Goal: Task Accomplishment & Management: Complete application form

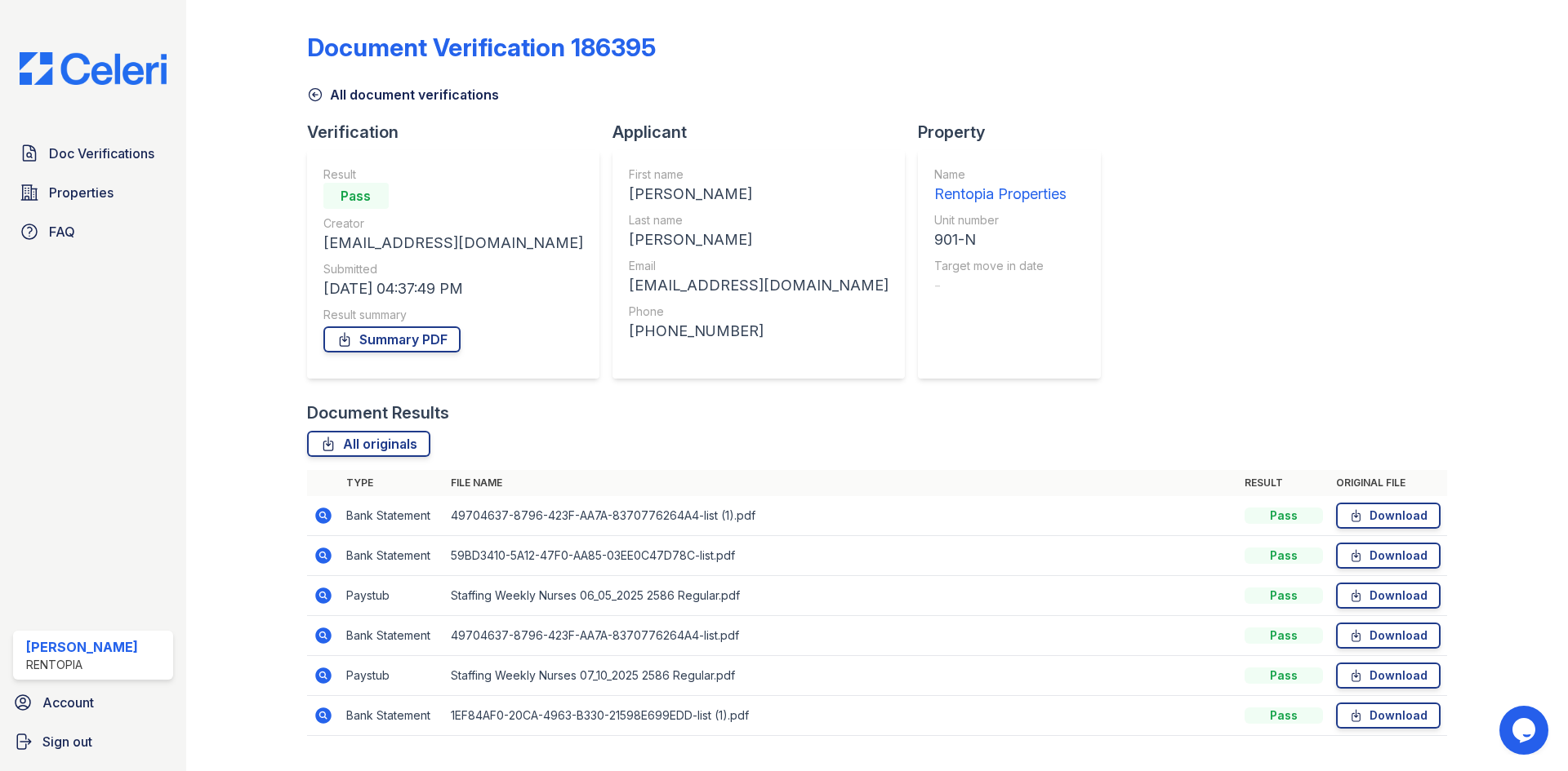
drag, startPoint x: 85, startPoint y: 159, endPoint x: 663, endPoint y: 147, distance: 578.1
click at [85, 159] on span "Doc Verifications" at bounding box center [101, 153] width 105 height 20
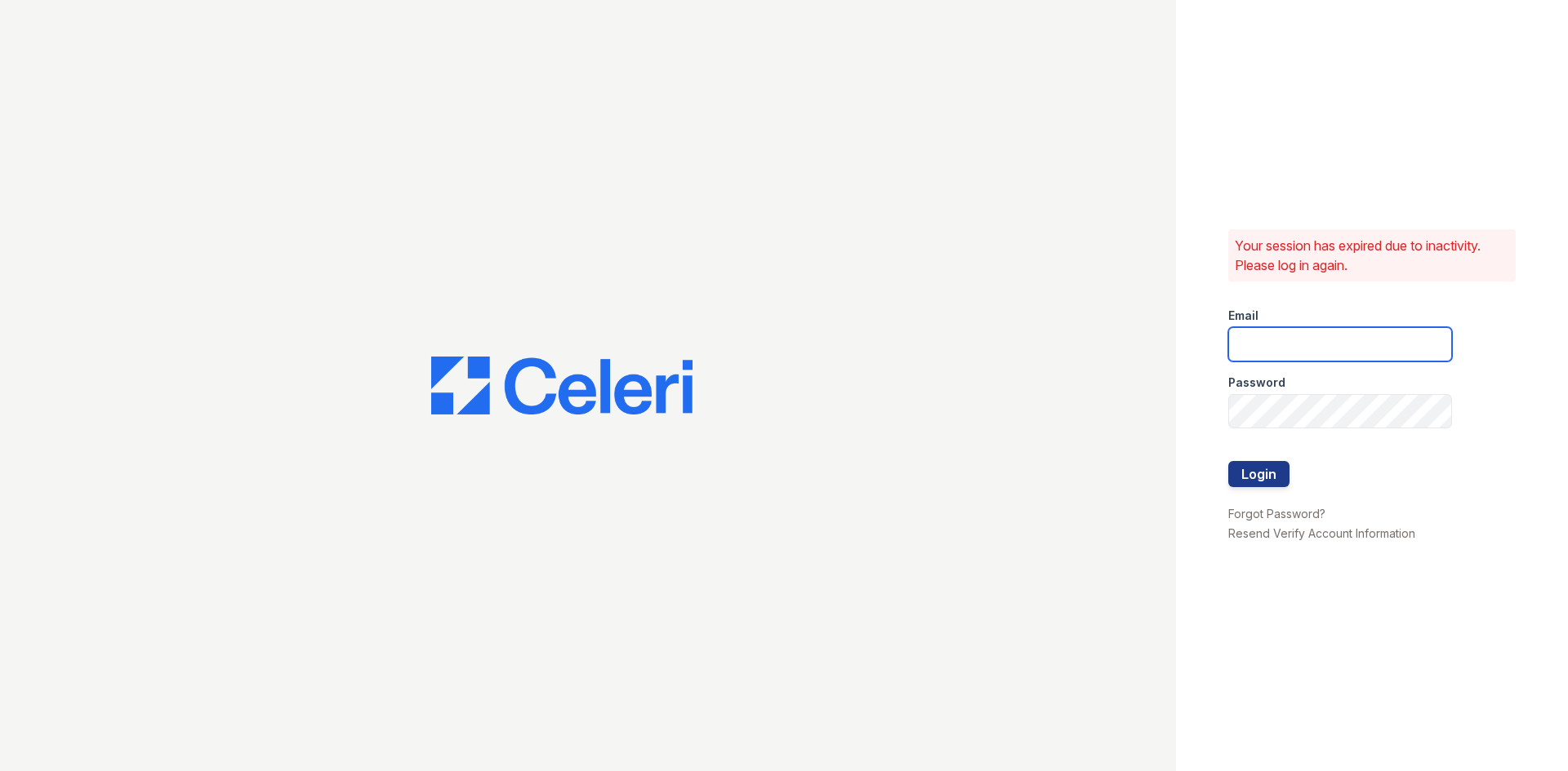
type input "[EMAIL_ADDRESS][DOMAIN_NAME]"
click at [1250, 471] on button "Login" at bounding box center [1258, 474] width 61 height 26
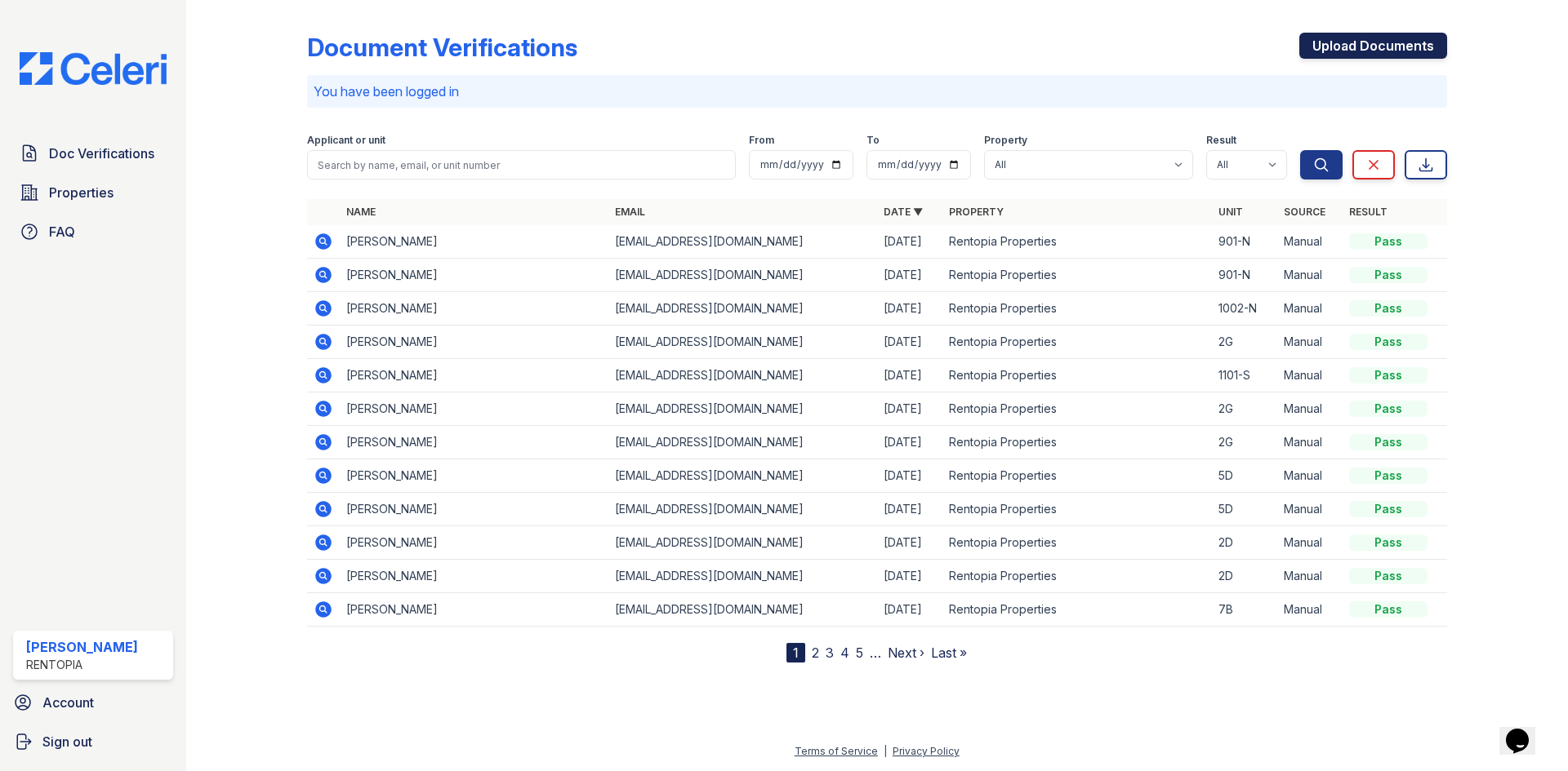
click at [1339, 50] on link "Upload Documents" at bounding box center [1373, 46] width 147 height 26
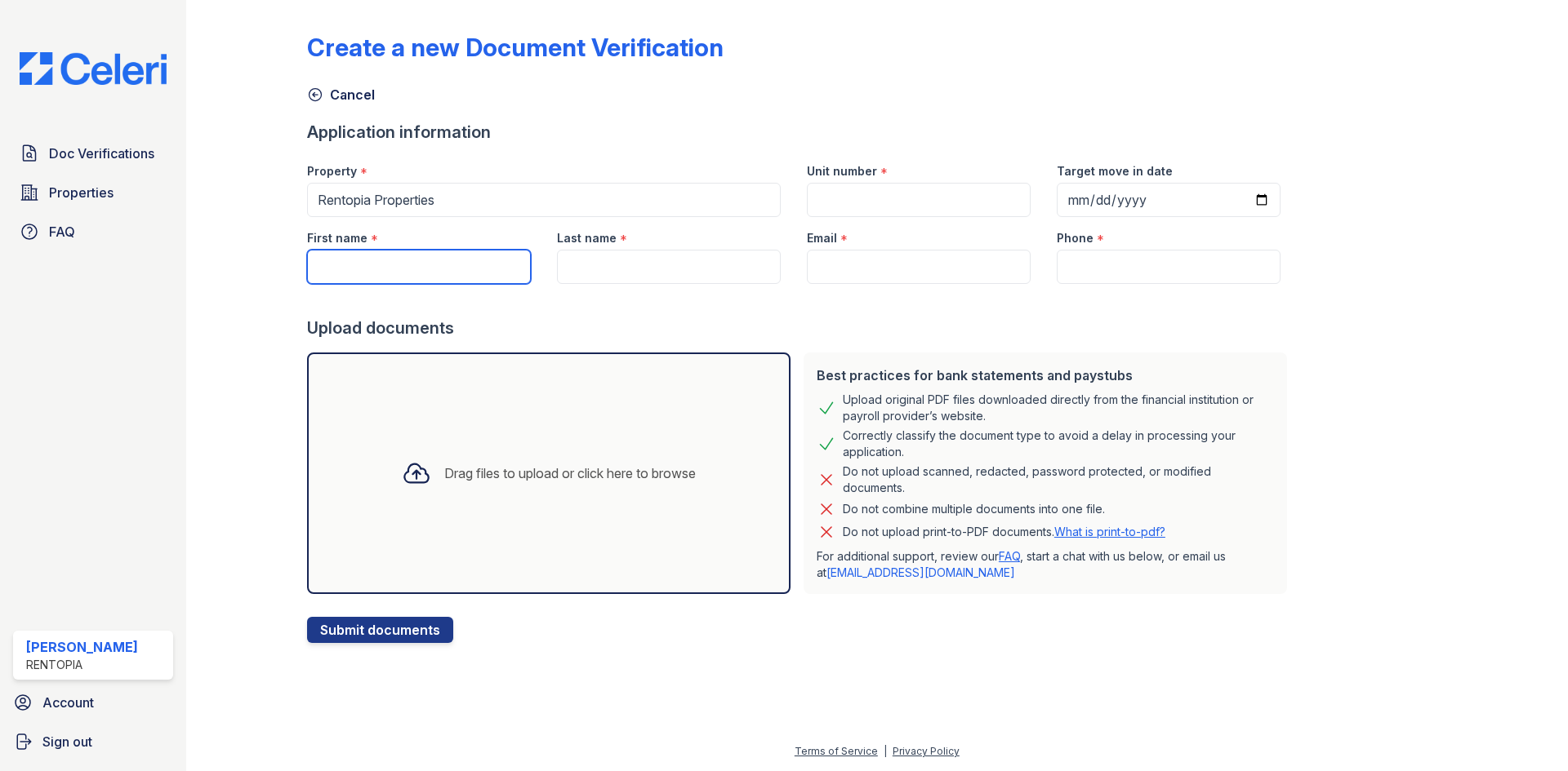
drag, startPoint x: 393, startPoint y: 262, endPoint x: 408, endPoint y: 262, distance: 15.0
click at [393, 263] on input "First name" at bounding box center [419, 267] width 224 height 35
paste input "Katherine Yurevich"
drag, startPoint x: 446, startPoint y: 264, endPoint x: 380, endPoint y: 265, distance: 66.0
click at [380, 265] on input "Katherine Yurevich" at bounding box center [419, 267] width 224 height 35
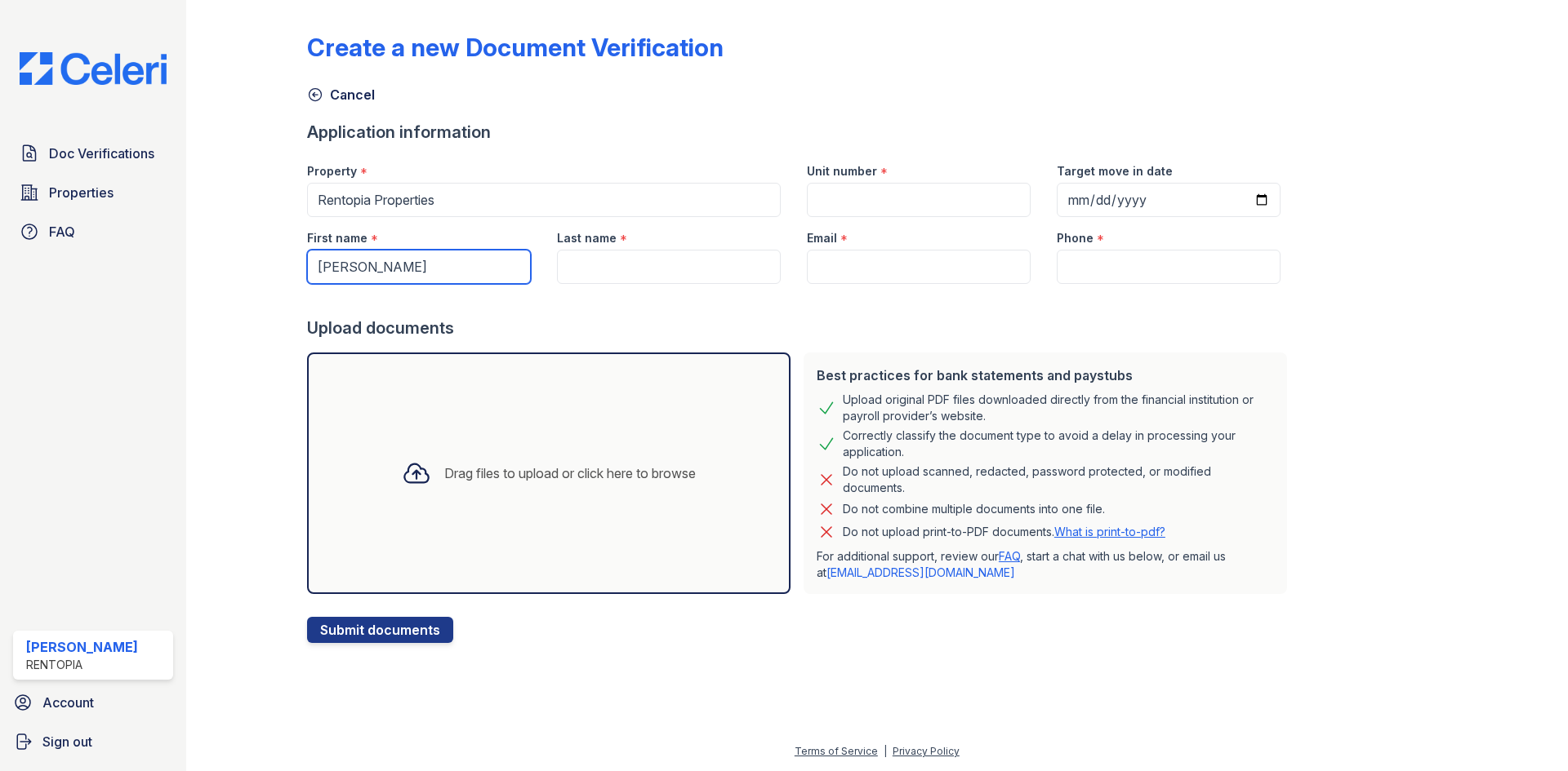
type input "Katherine"
paste input "Yurevich"
click at [650, 269] on input "Last name" at bounding box center [669, 267] width 224 height 35
type input "Yurevich"
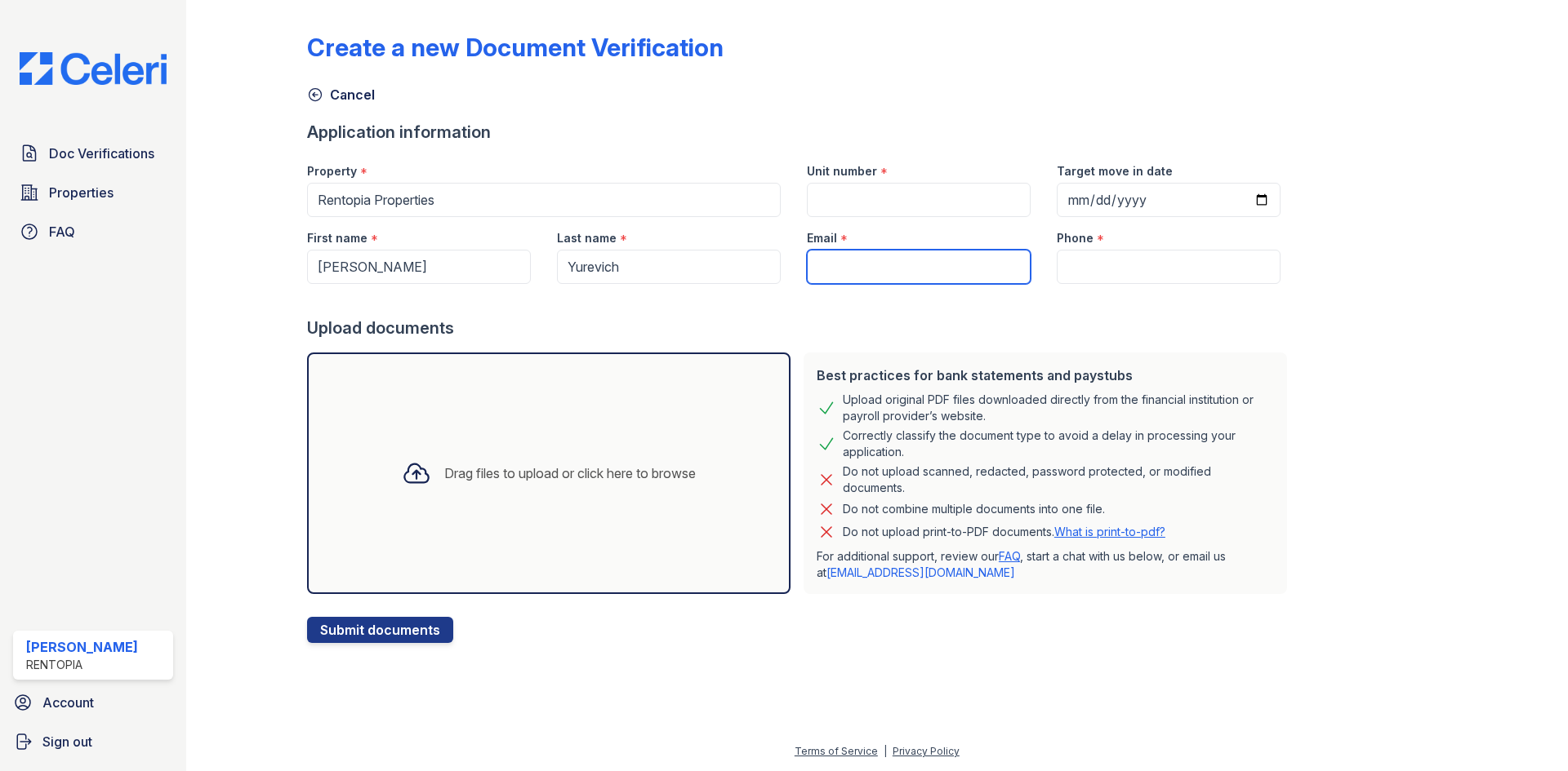
click at [859, 269] on input "Email" at bounding box center [919, 267] width 224 height 35
type input "[EMAIL_ADDRESS][DOMAIN_NAME]"
type input "9172021817"
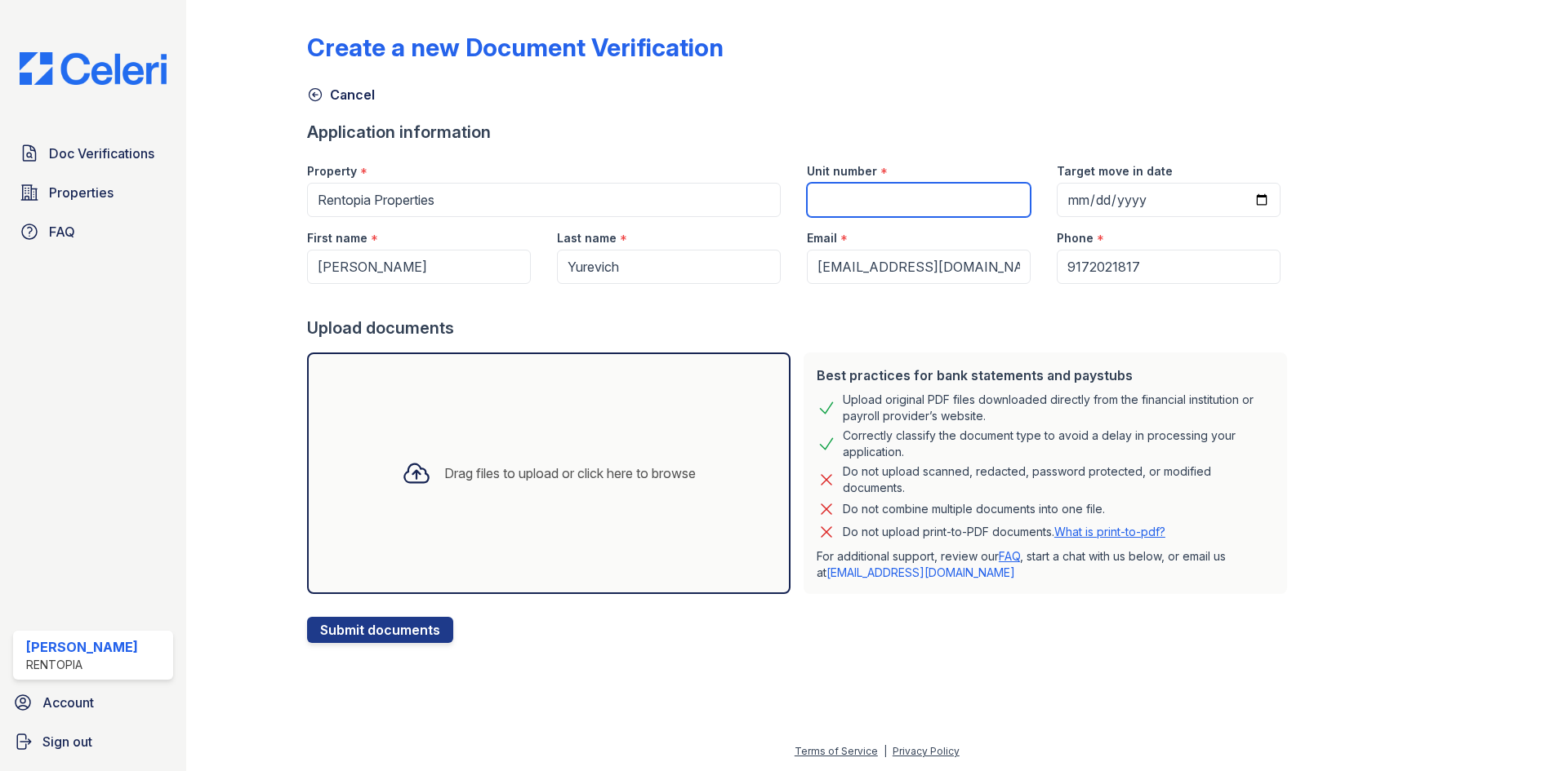
click at [955, 202] on input "Unit number" at bounding box center [919, 200] width 224 height 35
type input "411-S"
click at [534, 486] on div "Drag files to upload or click here to browse" at bounding box center [549, 473] width 320 height 55
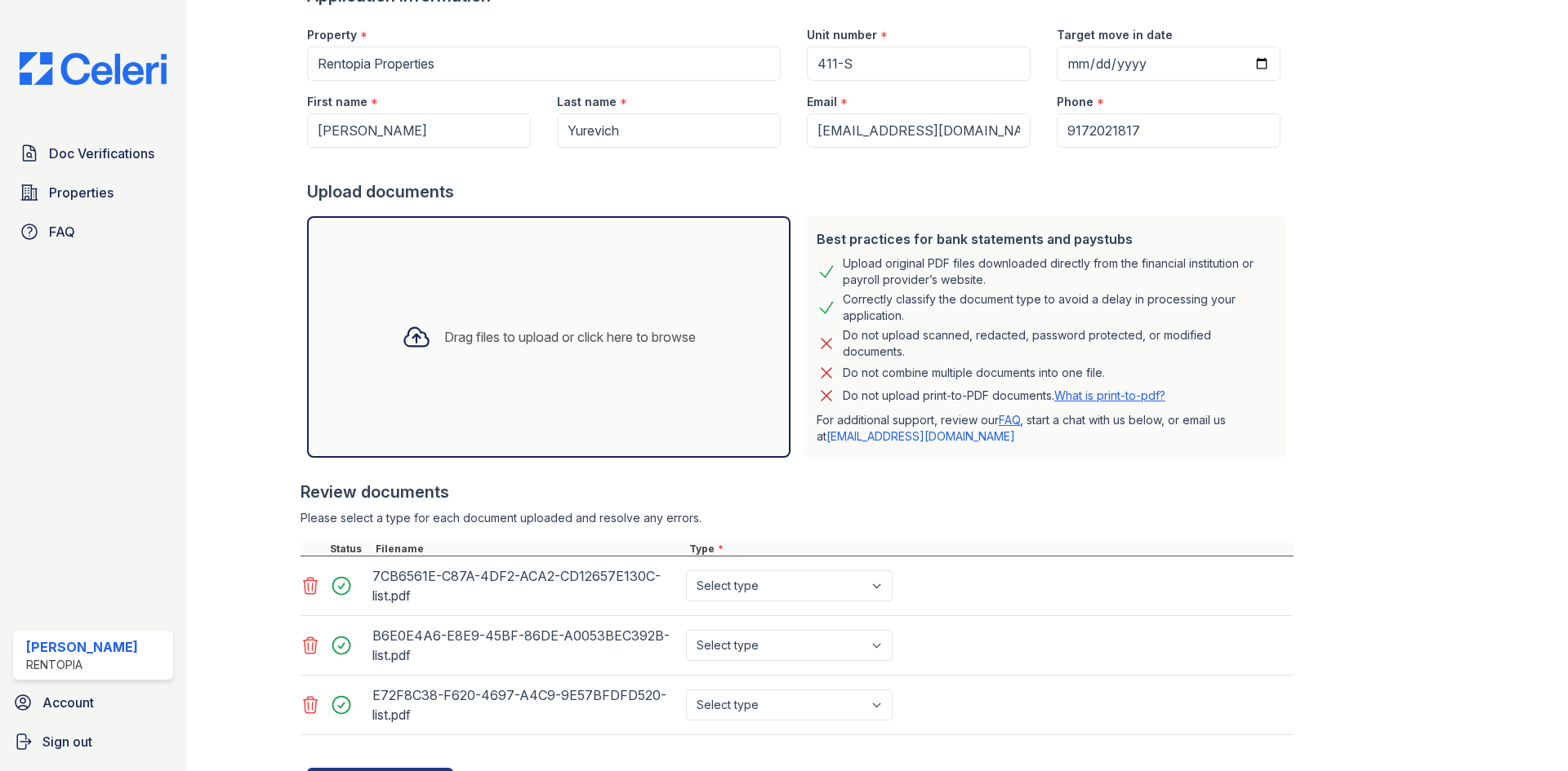
scroll to position [215, 0]
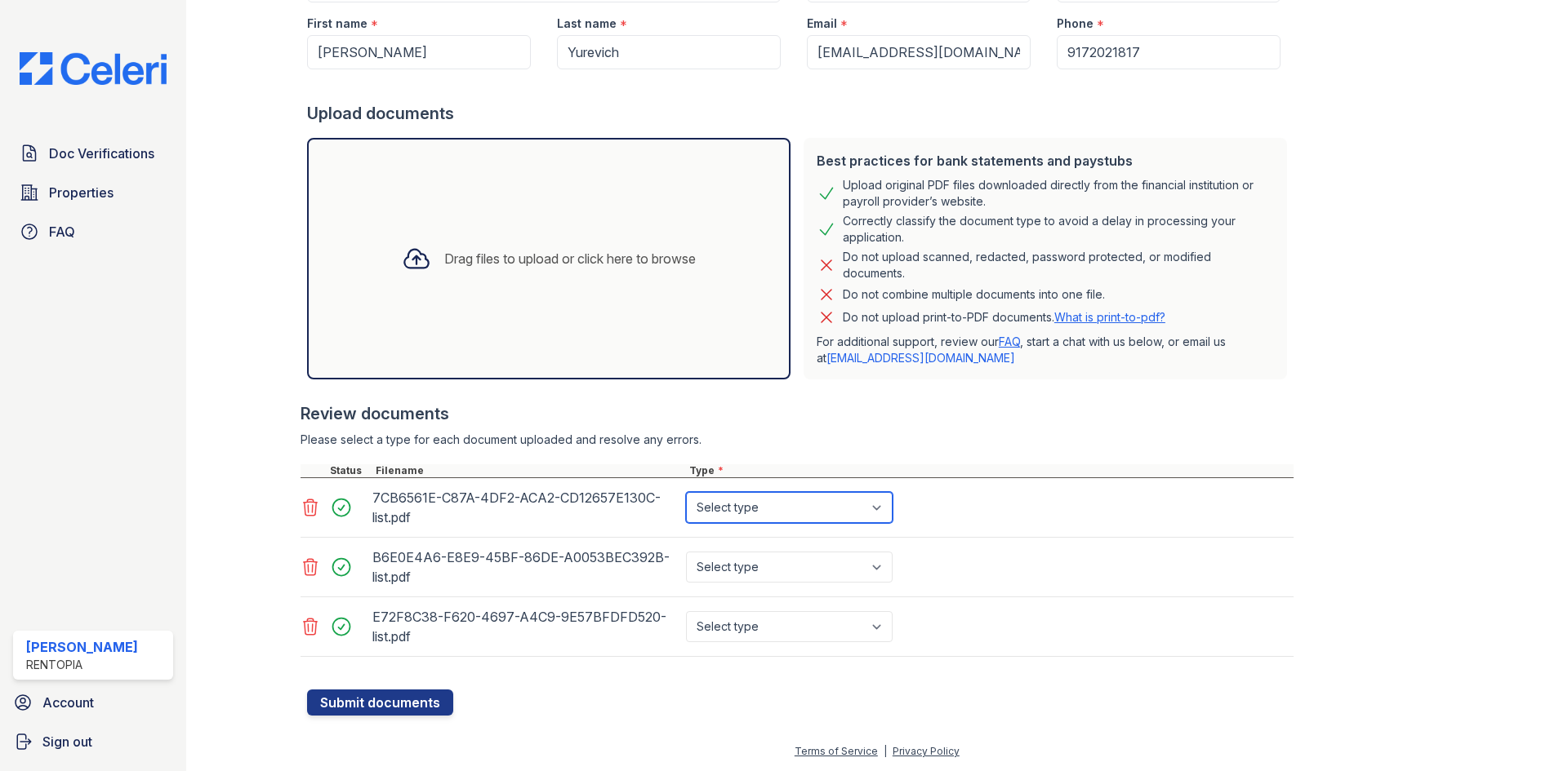
click at [747, 509] on select "Select type Paystub Bank Statement Offer Letter Tax Documents Benefit Award Let…" at bounding box center [789, 507] width 207 height 31
select select "bank_statement"
click at [686, 492] on select "Select type Paystub Bank Statement Offer Letter Tax Documents Benefit Award Let…" at bounding box center [789, 507] width 207 height 31
click at [734, 551] on div "Select type Paystub Bank Statement Offer Letter Tax Documents Benefit Award Let…" at bounding box center [791, 567] width 216 height 46
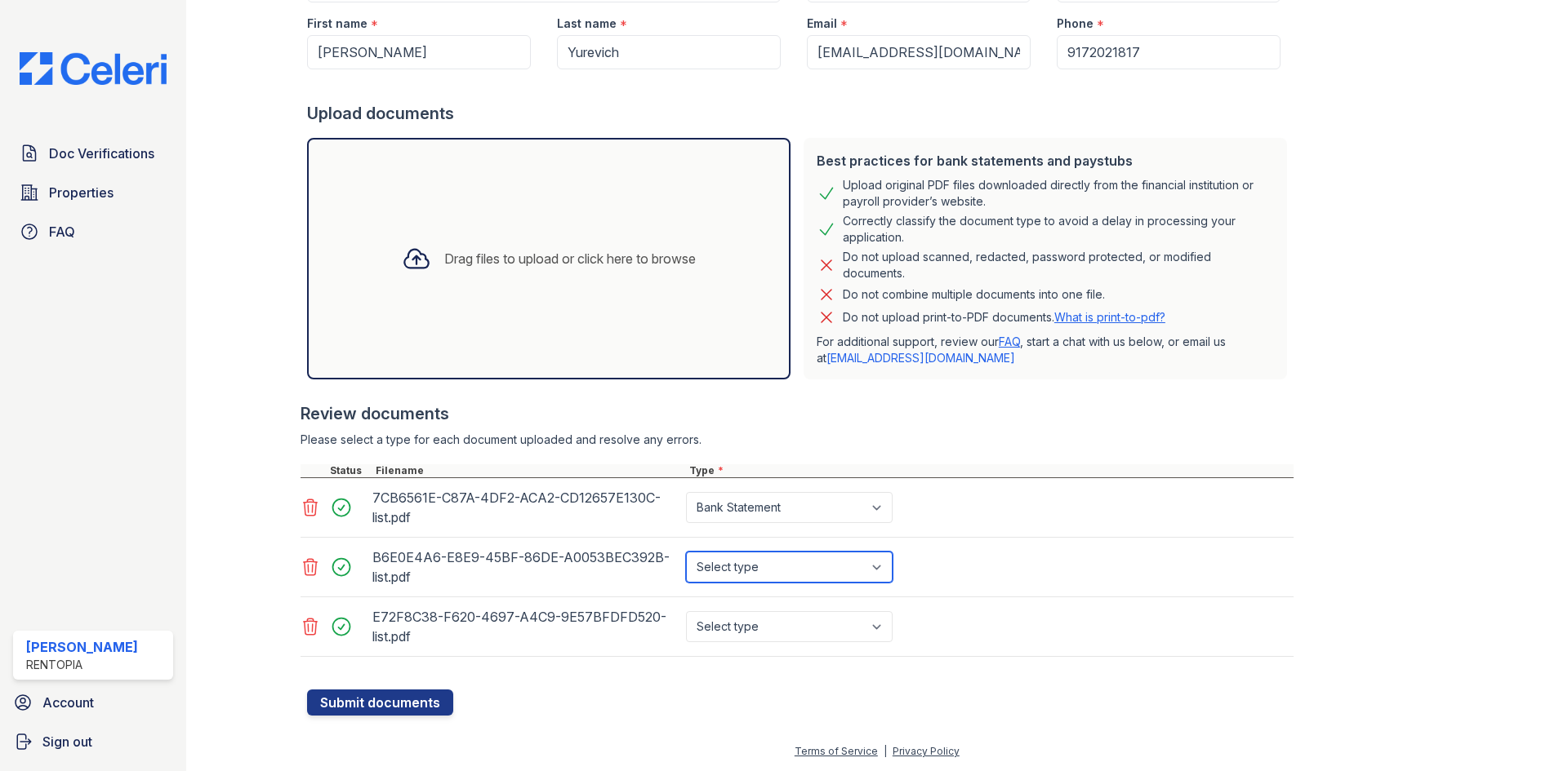
click at [740, 569] on select "Select type Paystub Bank Statement Offer Letter Tax Documents Benefit Award Let…" at bounding box center [789, 567] width 207 height 31
select select "bank_statement"
click at [686, 552] on select "Select type Paystub Bank Statement Offer Letter Tax Documents Benefit Award Let…" at bounding box center [789, 567] width 207 height 31
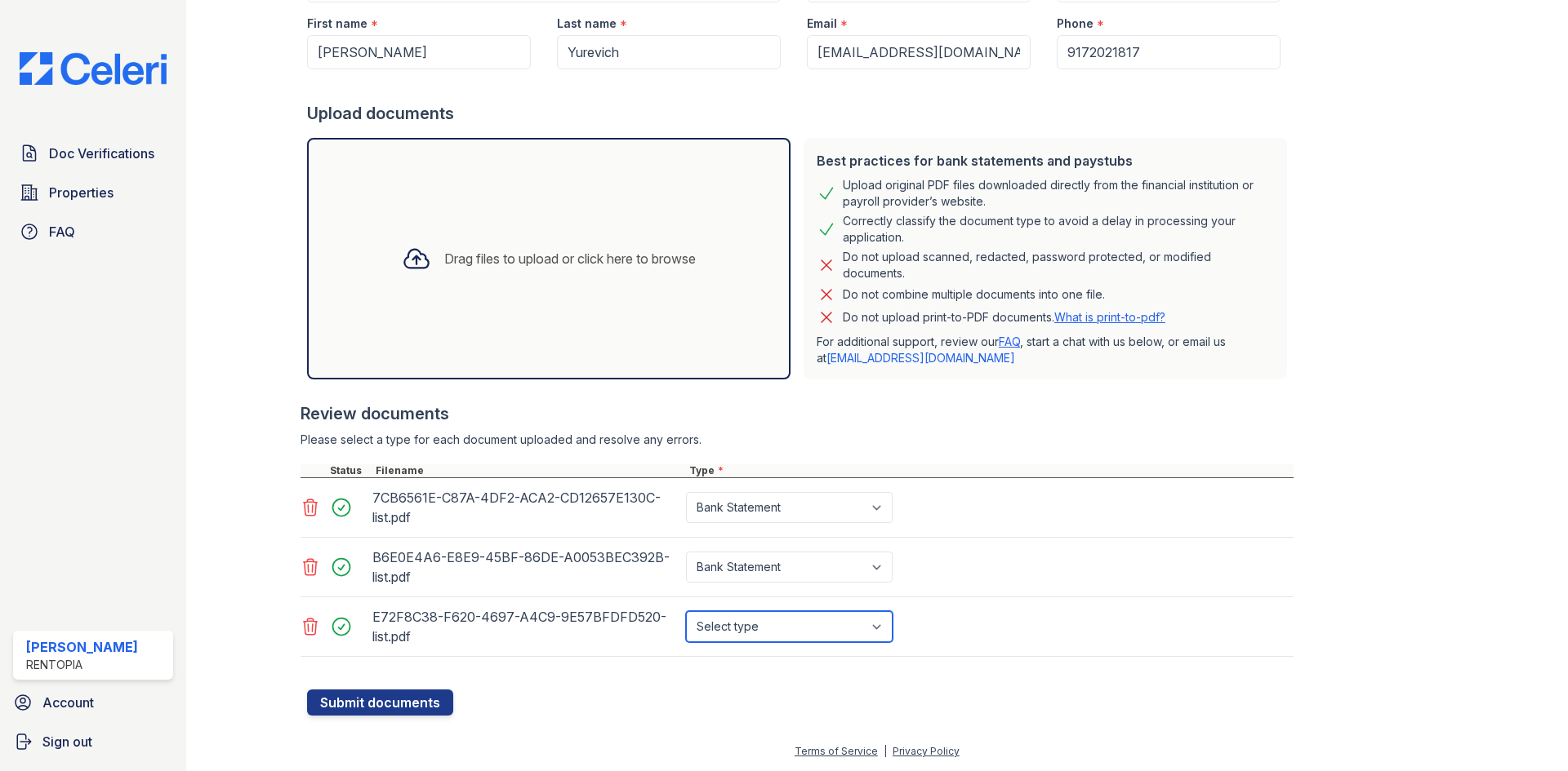
drag, startPoint x: 759, startPoint y: 620, endPoint x: 762, endPoint y: 644, distance: 24.2
click at [759, 620] on select "Select type Paystub Bank Statement Offer Letter Tax Documents Benefit Award Let…" at bounding box center [789, 626] width 207 height 31
select select "bank_statement"
click at [686, 611] on select "Select type Paystub Bank Statement Offer Letter Tax Documents Benefit Award Let…" at bounding box center [789, 626] width 207 height 31
click at [384, 707] on button "Submit documents" at bounding box center [380, 702] width 147 height 26
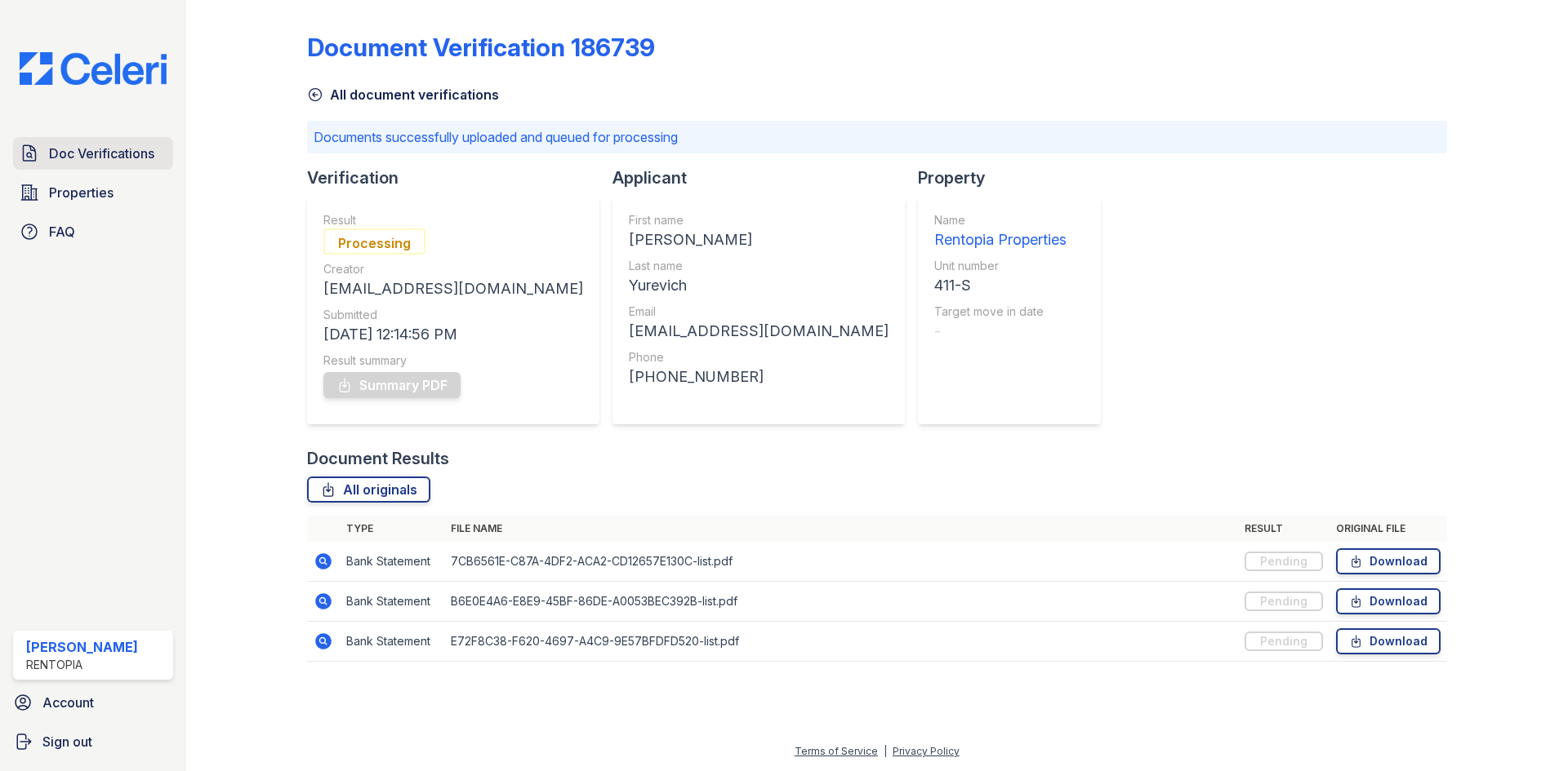
click at [90, 162] on span "Doc Verifications" at bounding box center [101, 153] width 105 height 20
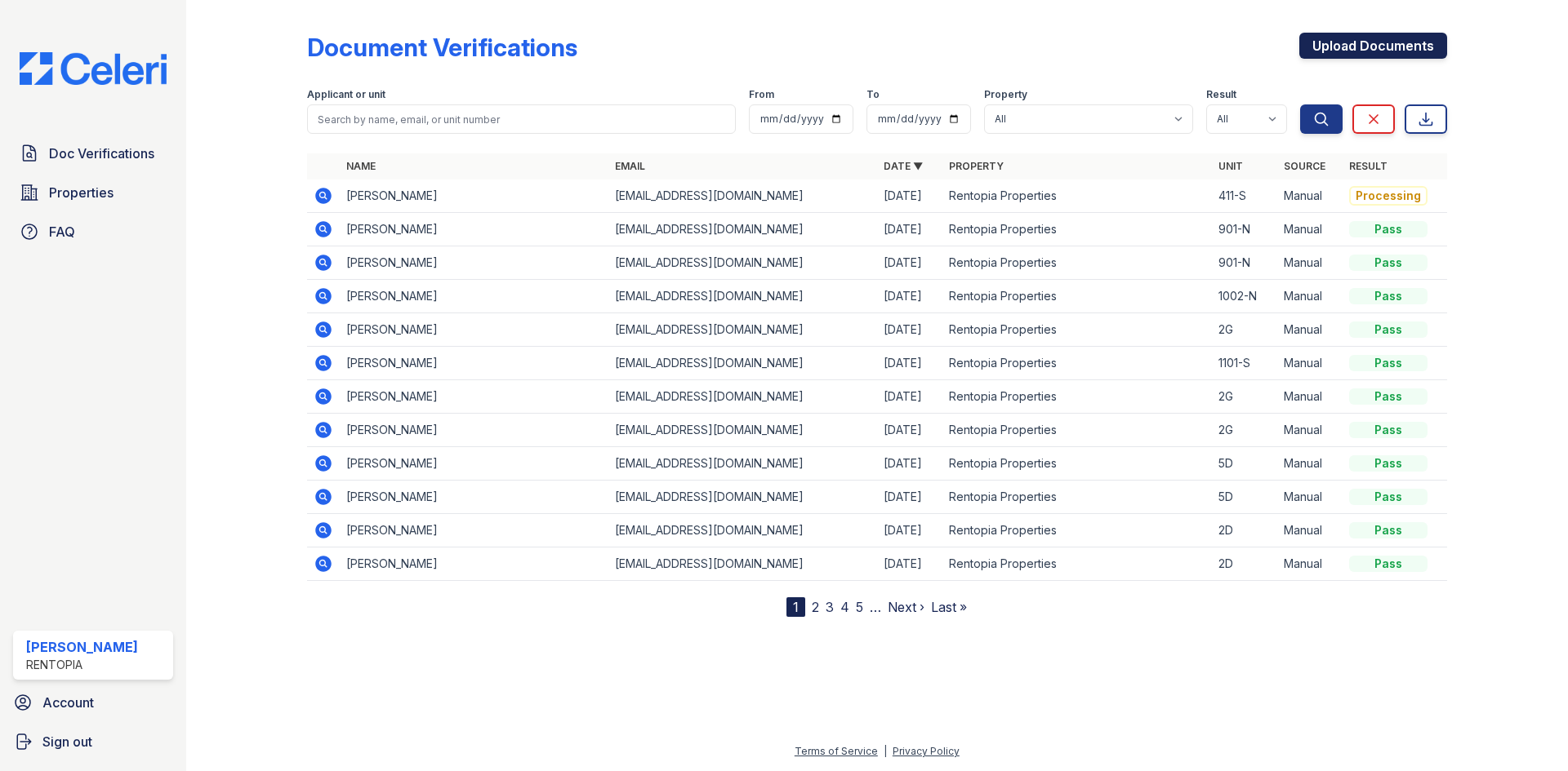
click at [1368, 46] on link "Upload Documents" at bounding box center [1373, 46] width 147 height 26
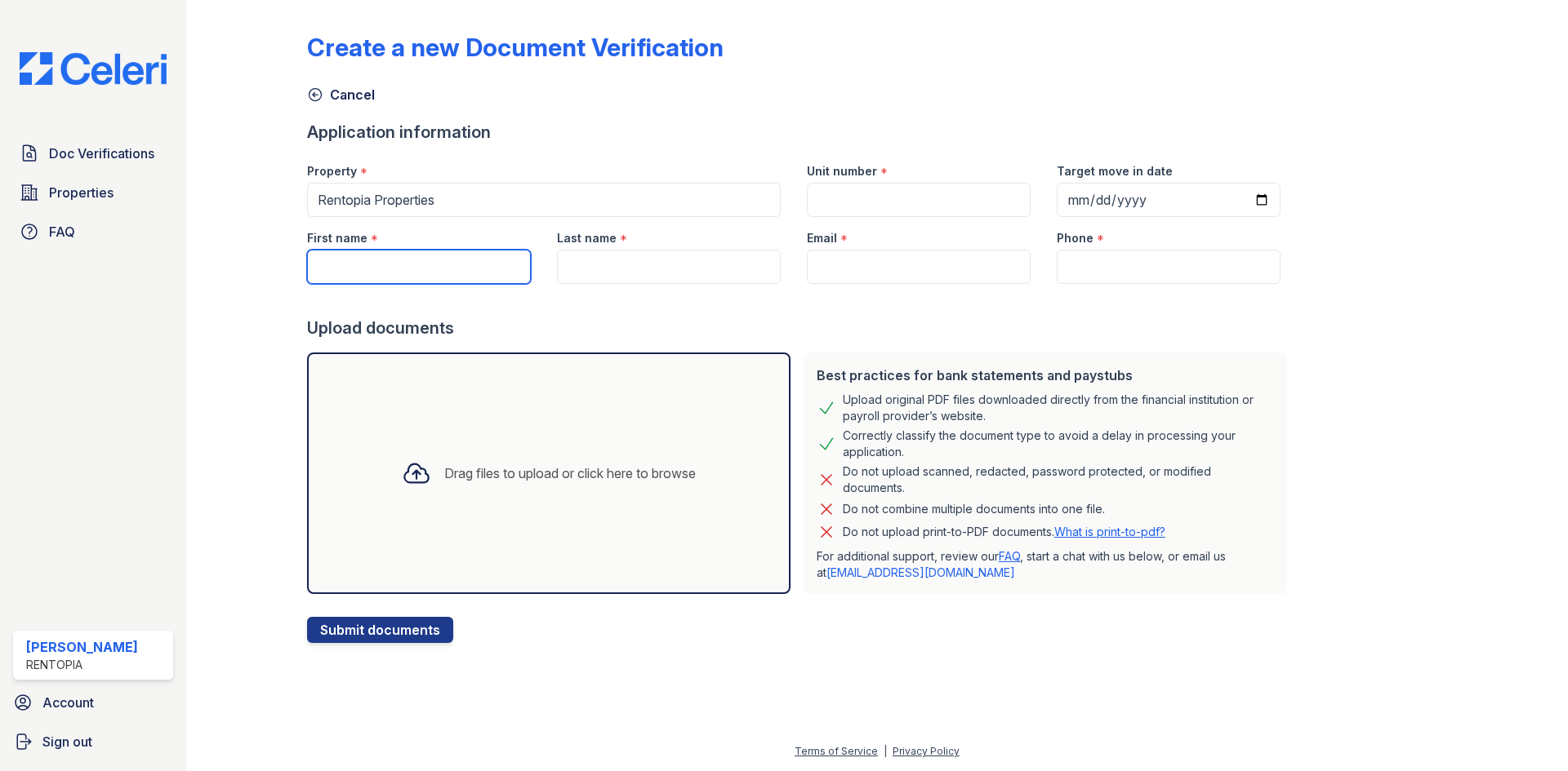
click at [384, 279] on input "First name" at bounding box center [419, 267] width 224 height 35
paste input "Brandon Kelly"
drag, startPoint x: 421, startPoint y: 276, endPoint x: 375, endPoint y: 274, distance: 46.0
click at [375, 274] on input "Brandon Kelly" at bounding box center [419, 267] width 224 height 35
type input "Brandon"
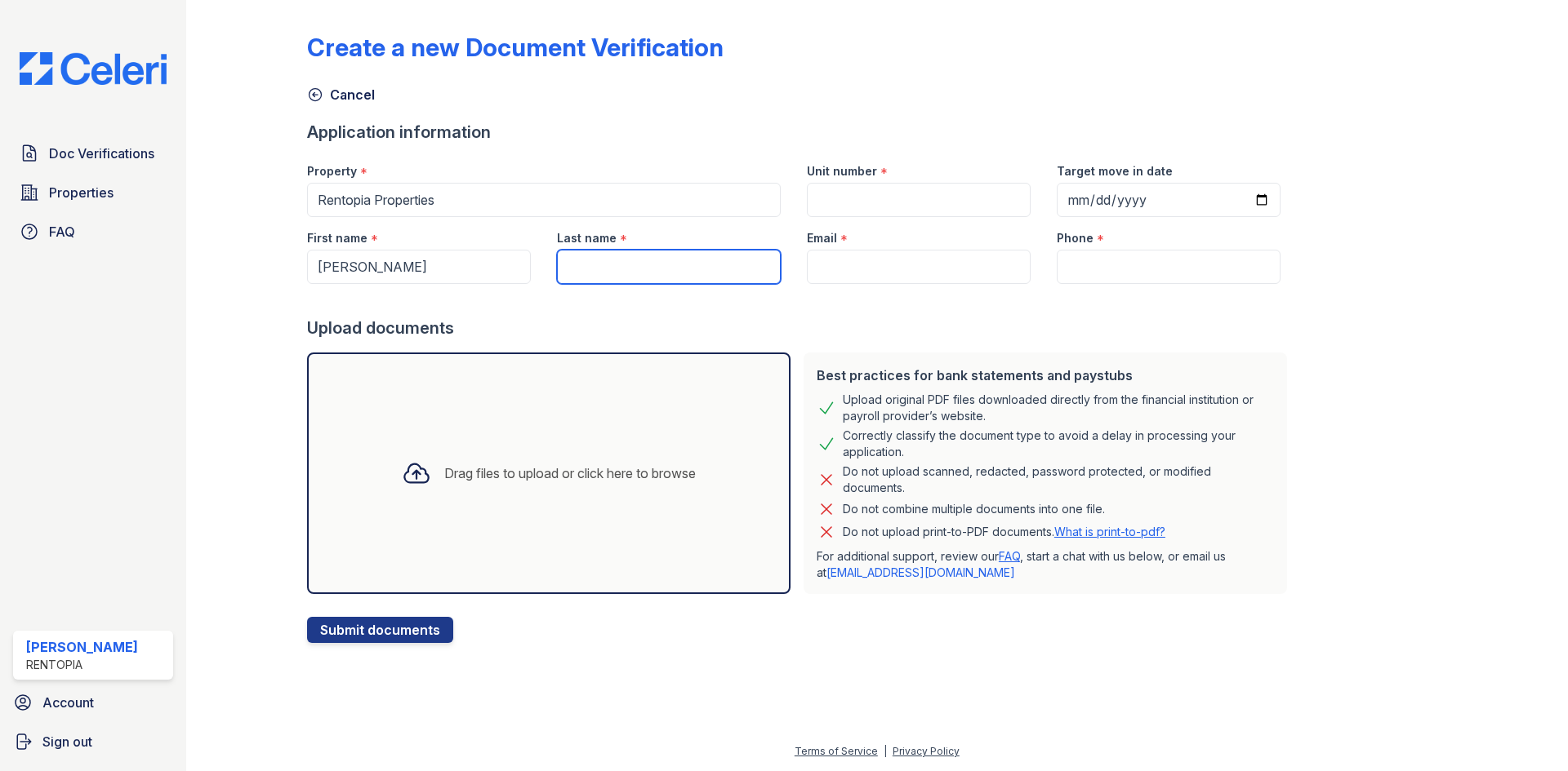
drag, startPoint x: 626, startPoint y: 282, endPoint x: 645, endPoint y: 271, distance: 22.0
click at [626, 282] on input "Last name" at bounding box center [669, 267] width 224 height 35
paste input "Kelly"
type input "Kelly"
click at [863, 268] on input "Email" at bounding box center [919, 267] width 224 height 35
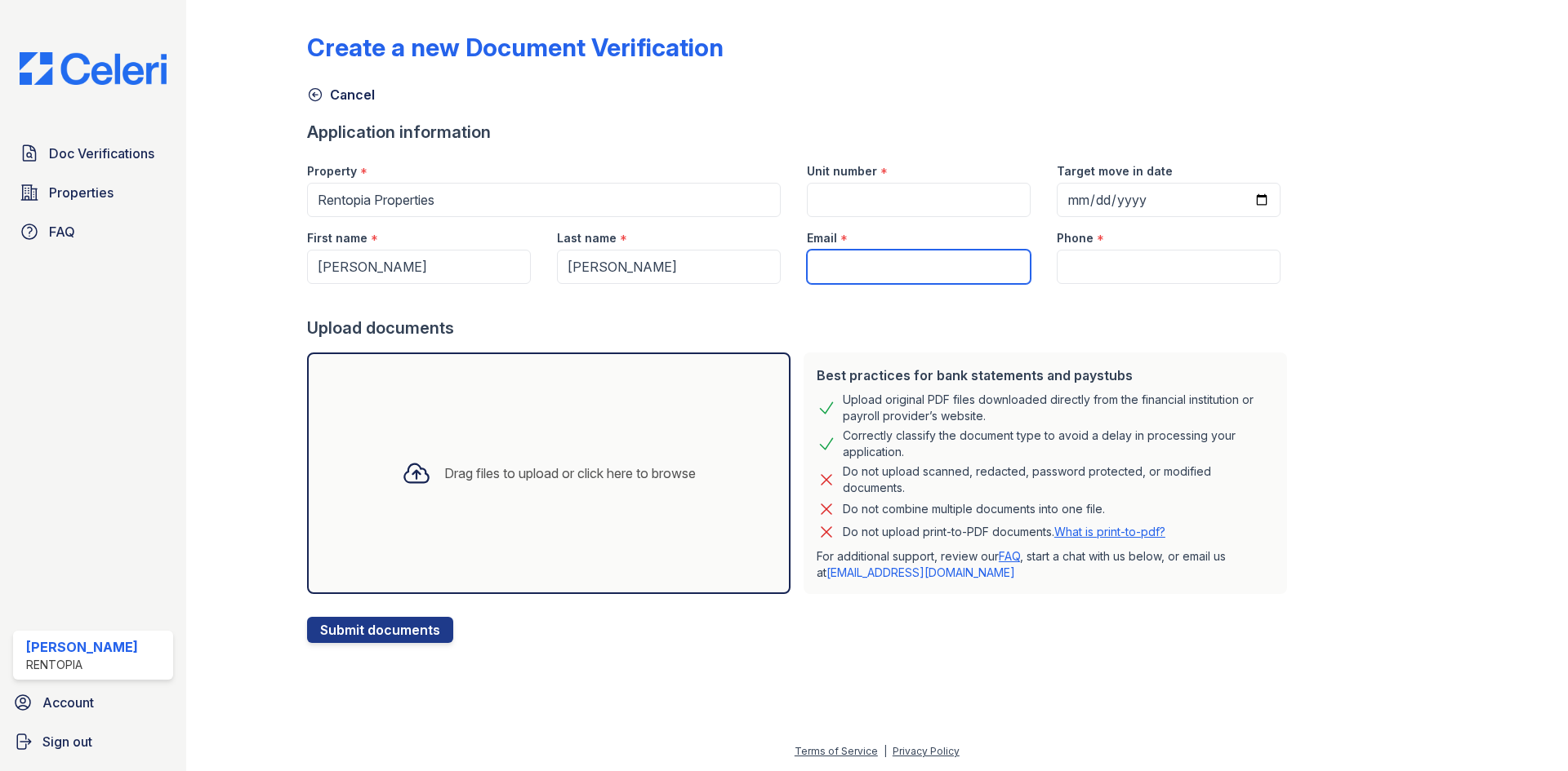
type input "[EMAIL_ADDRESS][DOMAIN_NAME]"
type input "9172021817"
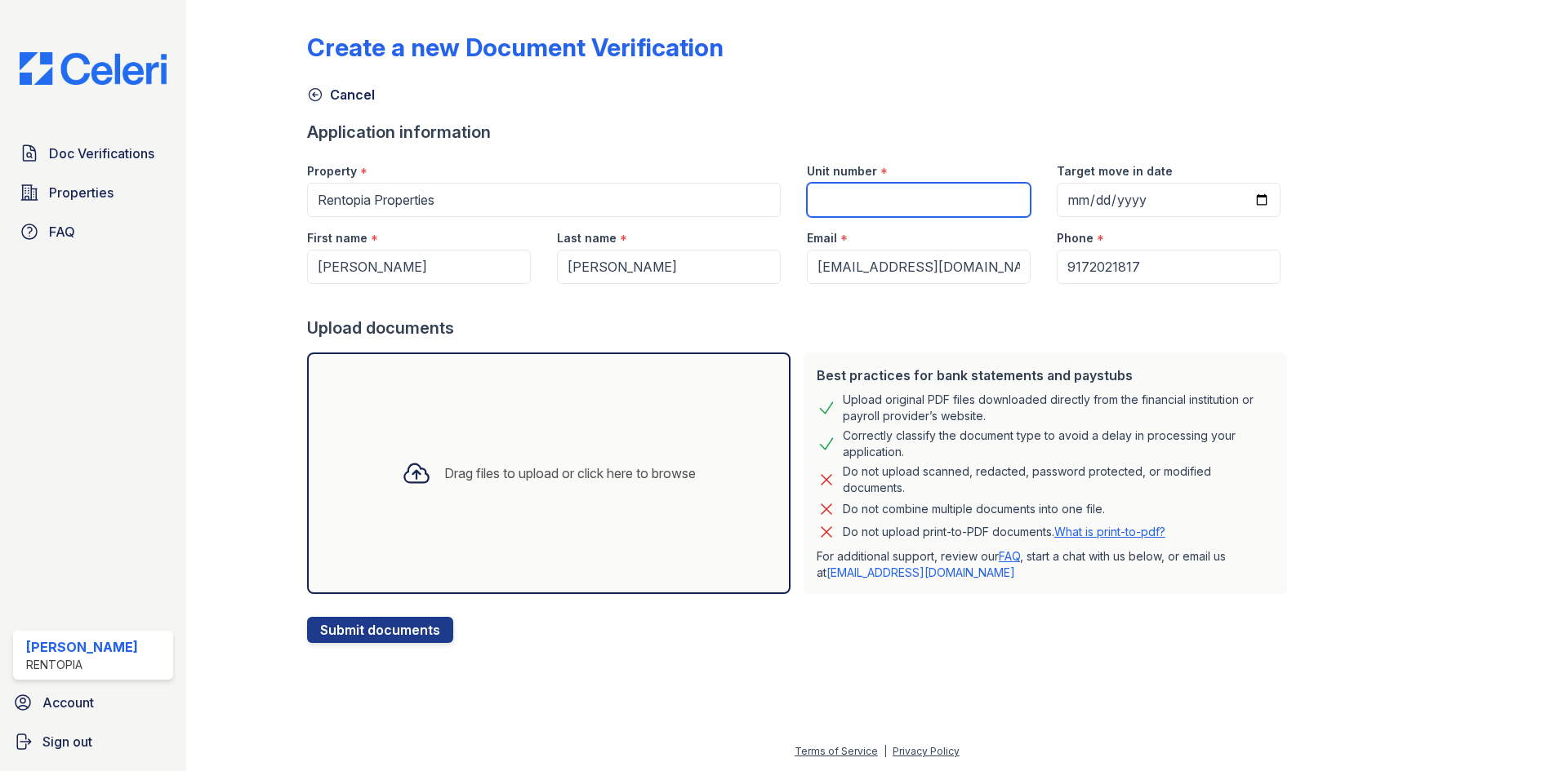
click at [958, 204] on input "Unit number" at bounding box center [919, 200] width 224 height 35
type input "411-S"
click at [490, 492] on div "Drag files to upload or click here to browse" at bounding box center [549, 473] width 320 height 55
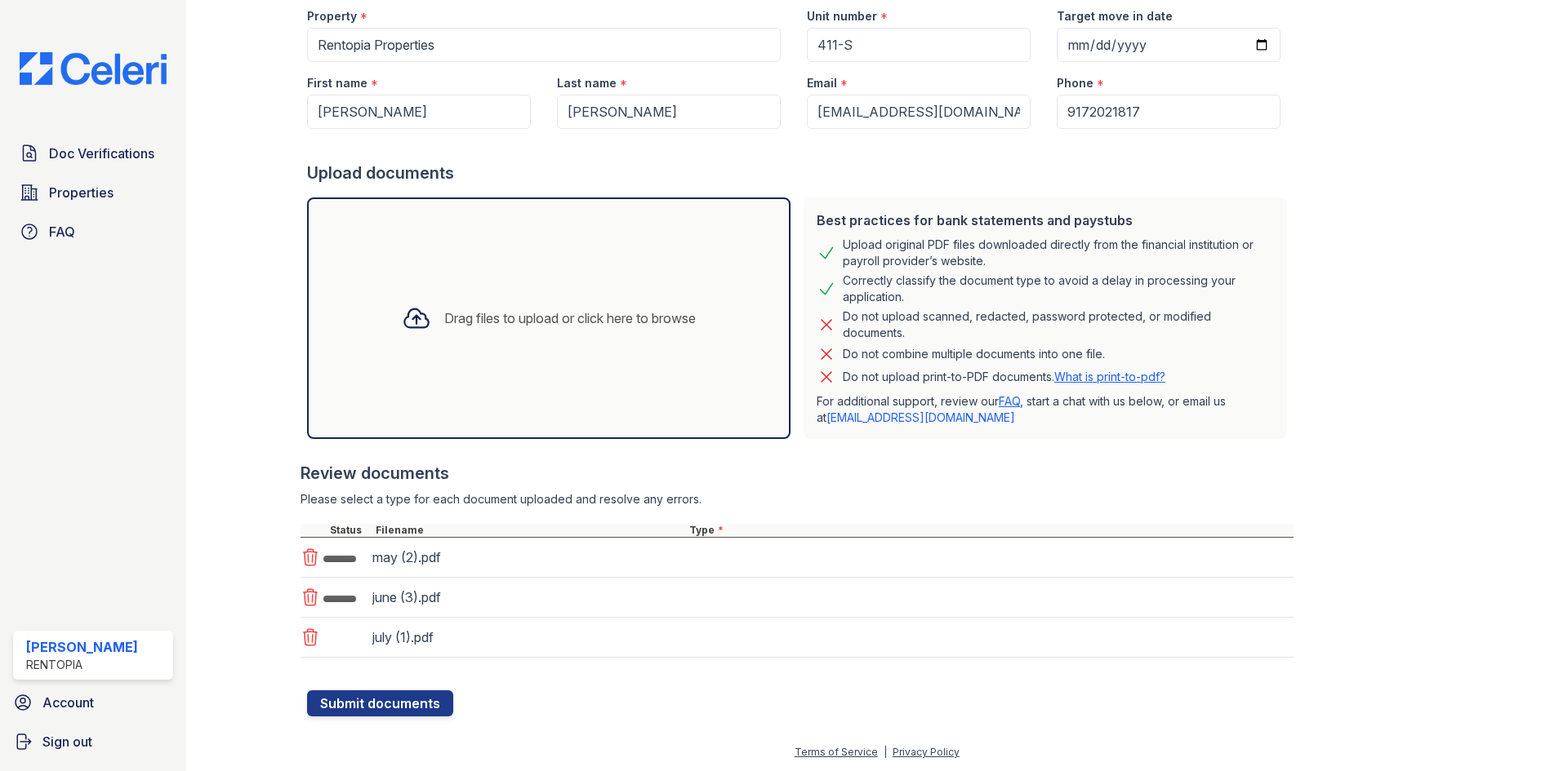
scroll to position [156, 0]
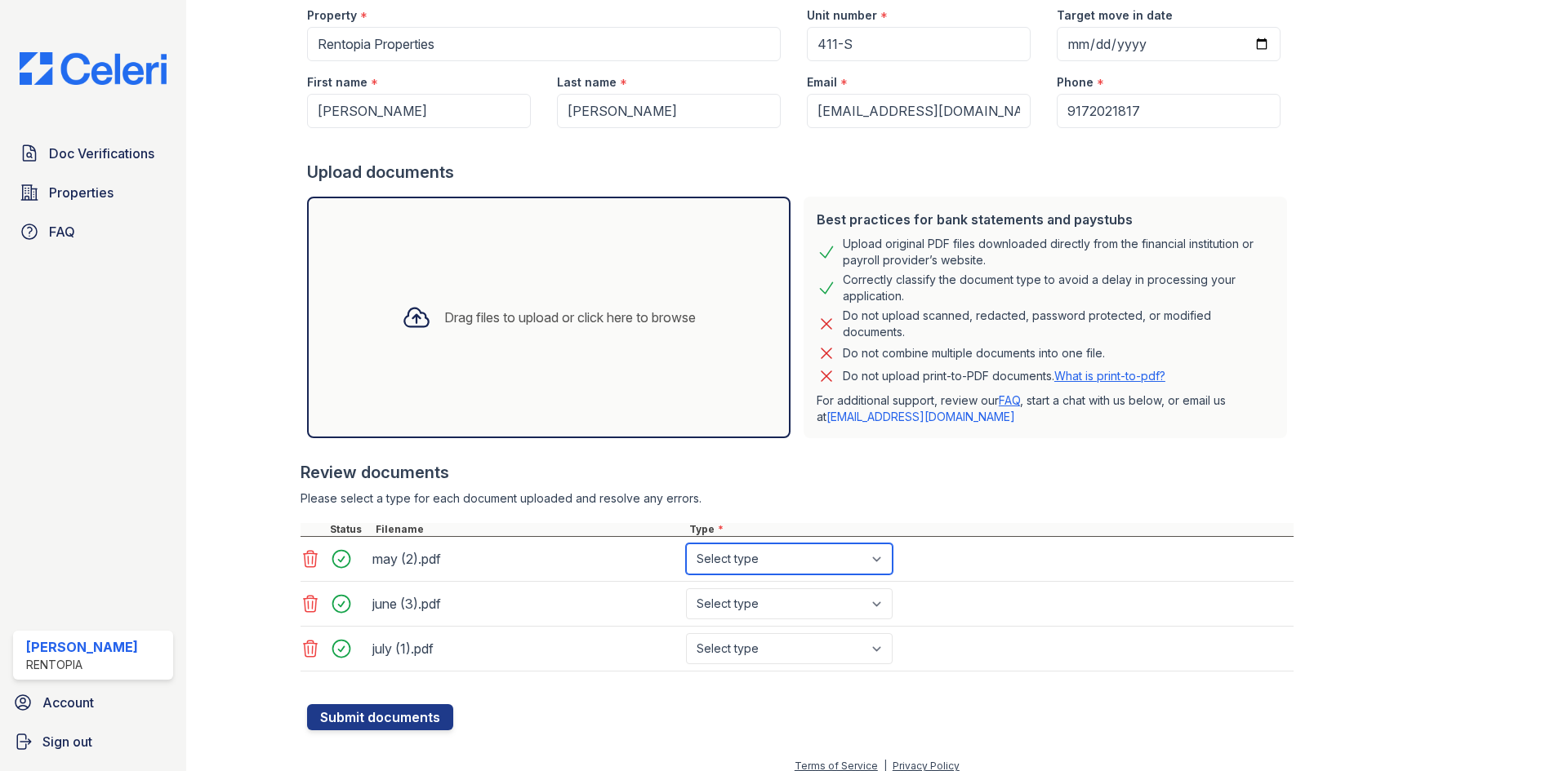
click at [726, 559] on select "Select type Paystub Bank Statement Offer Letter Tax Documents Benefit Award Let…" at bounding box center [789, 559] width 207 height 31
select select "bank_statement"
click at [686, 544] on select "Select type Paystub Bank Statement Offer Letter Tax Documents Benefit Award Let…" at bounding box center [789, 559] width 207 height 31
click at [742, 620] on div "june (3).pdf Select type Paystub Bank Statement Offer Letter Tax Documents Bene…" at bounding box center [797, 605] width 993 height 45
click at [736, 608] on select "Select type Paystub Bank Statement Offer Letter Tax Documents Benefit Award Let…" at bounding box center [789, 604] width 207 height 31
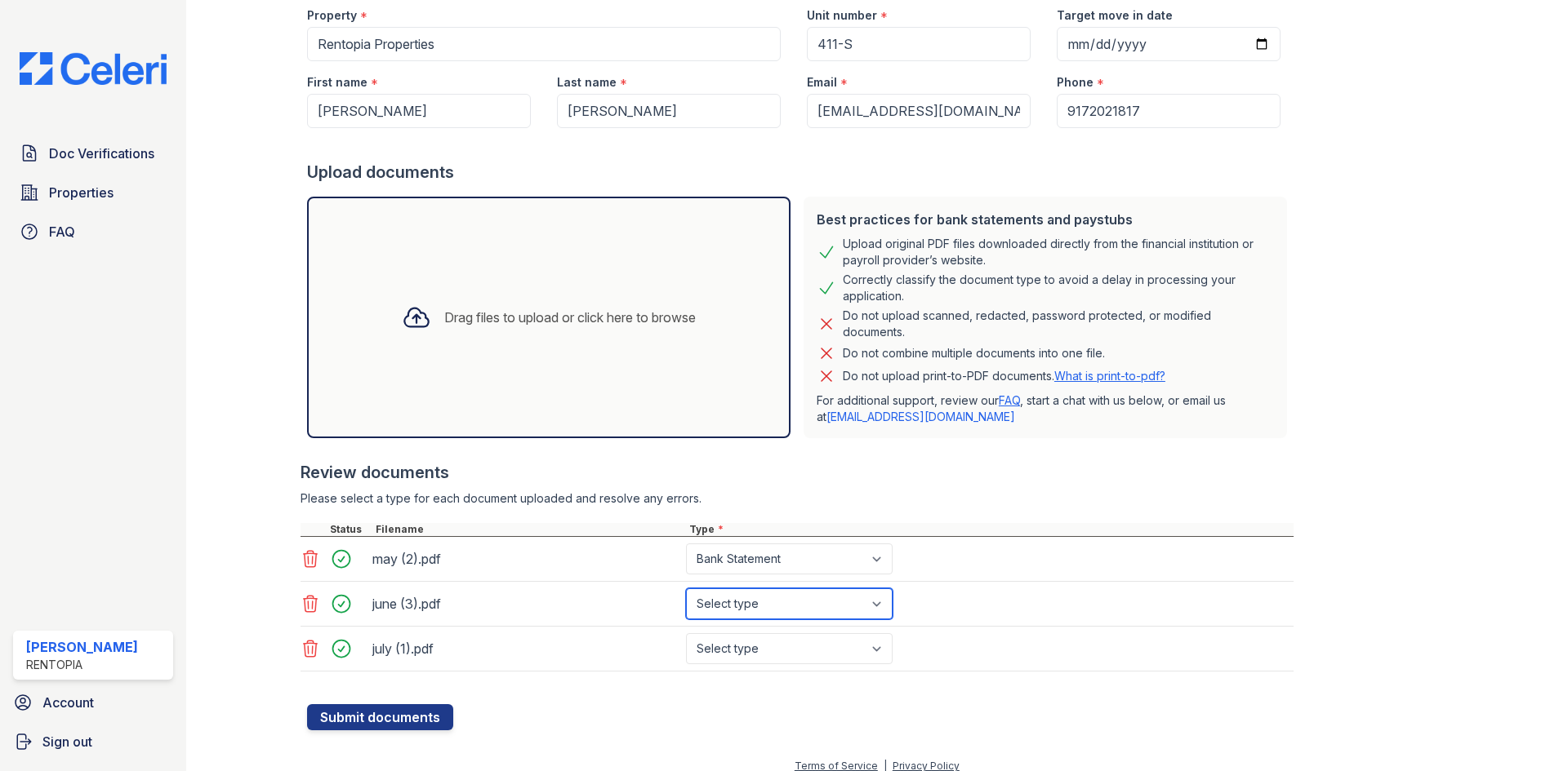
select select "bank_statement"
click at [686, 589] on select "Select type Paystub Bank Statement Offer Letter Tax Documents Benefit Award Let…" at bounding box center [789, 604] width 207 height 31
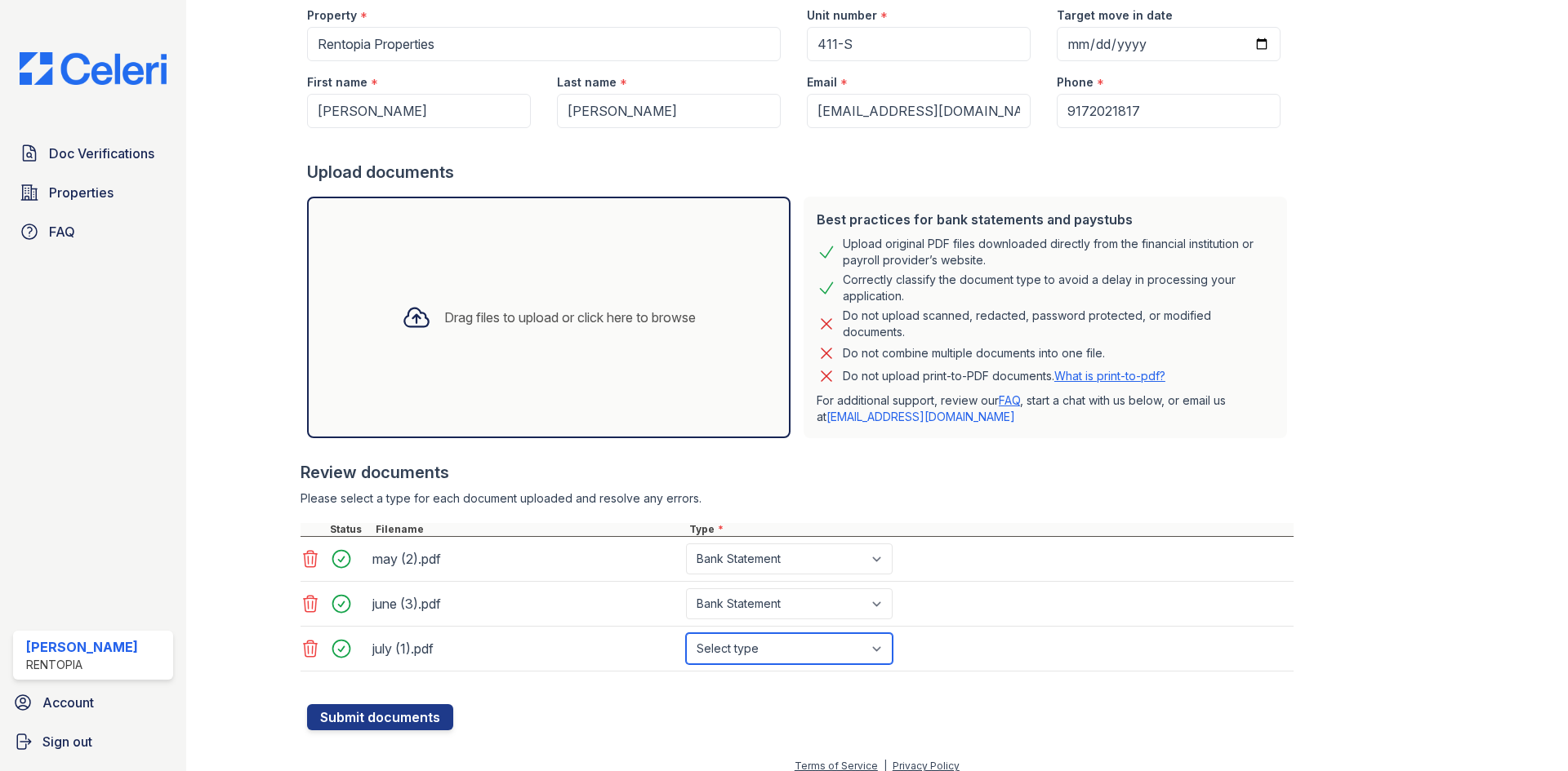
drag, startPoint x: 759, startPoint y: 649, endPoint x: 762, endPoint y: 634, distance: 15.3
click at [759, 649] on select "Select type Paystub Bank Statement Offer Letter Tax Documents Benefit Award Let…" at bounding box center [789, 649] width 207 height 31
select select "bank_statement"
click at [686, 634] on select "Select type Paystub Bank Statement Offer Letter Tax Documents Benefit Award Let…" at bounding box center [789, 649] width 207 height 31
click at [379, 715] on button "Submit documents" at bounding box center [380, 717] width 147 height 26
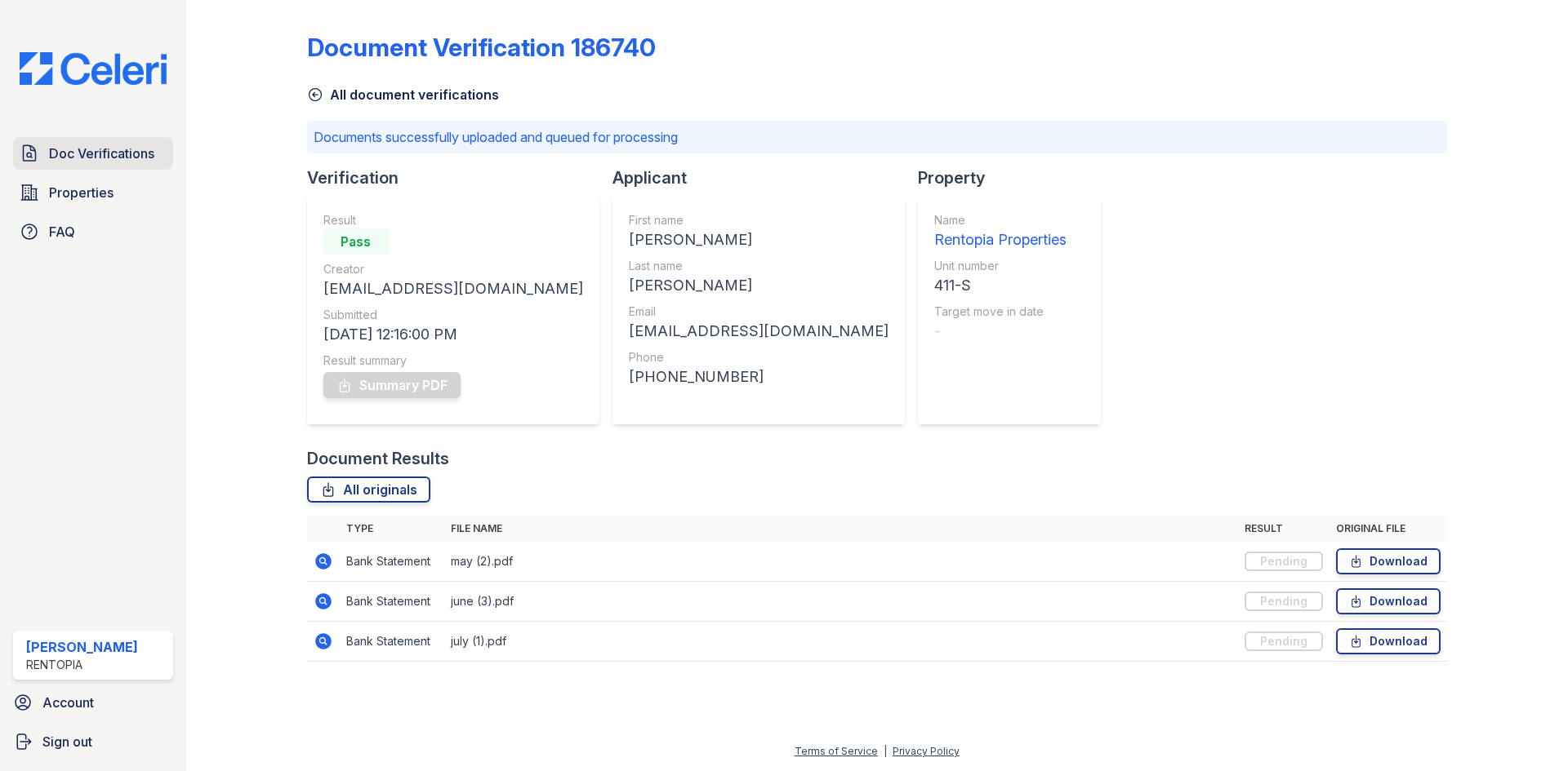
click at [81, 154] on span "Doc Verifications" at bounding box center [101, 153] width 105 height 20
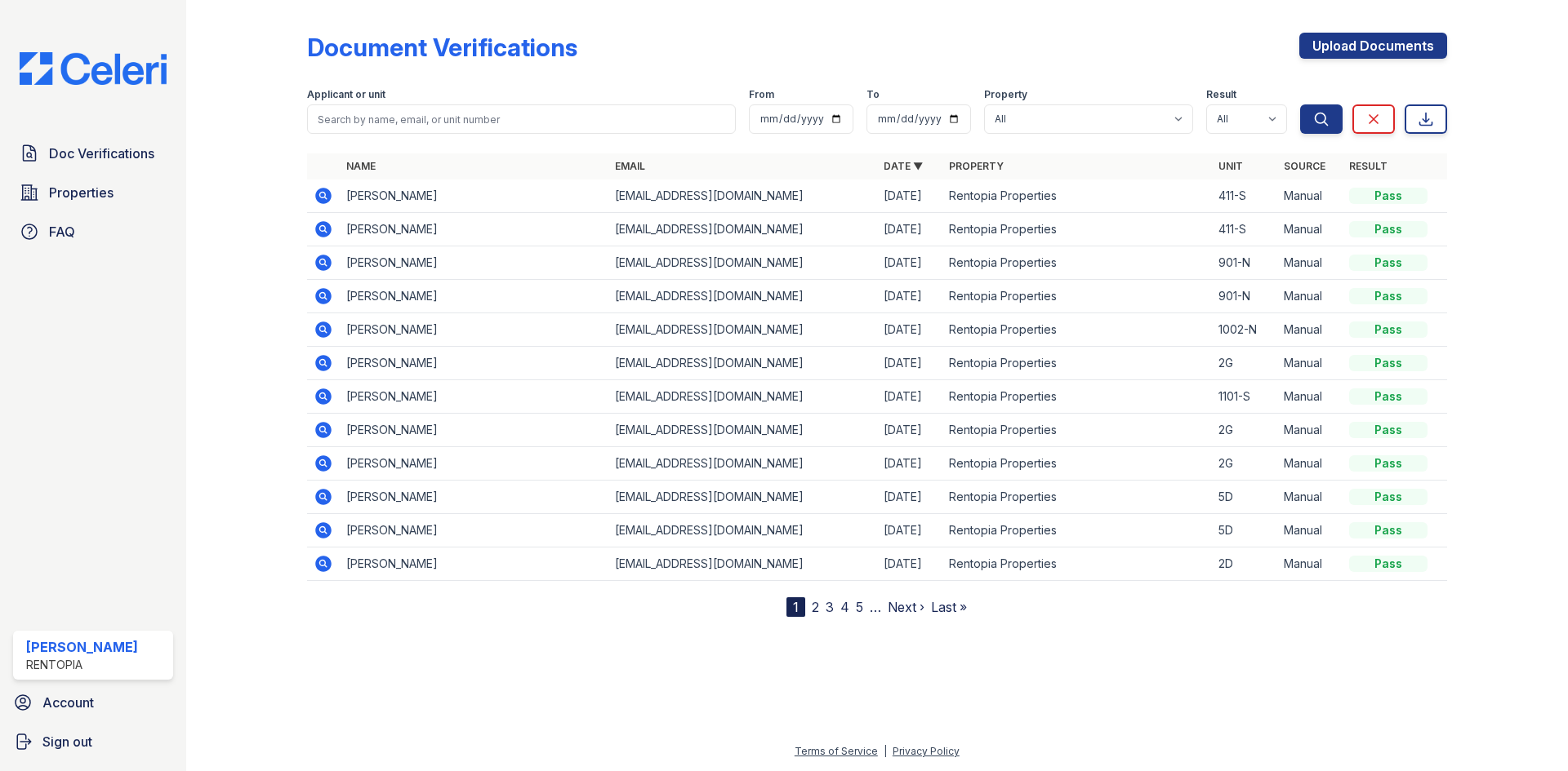
click at [322, 231] on icon at bounding box center [323, 229] width 20 height 20
click at [326, 193] on icon at bounding box center [323, 195] width 16 height 16
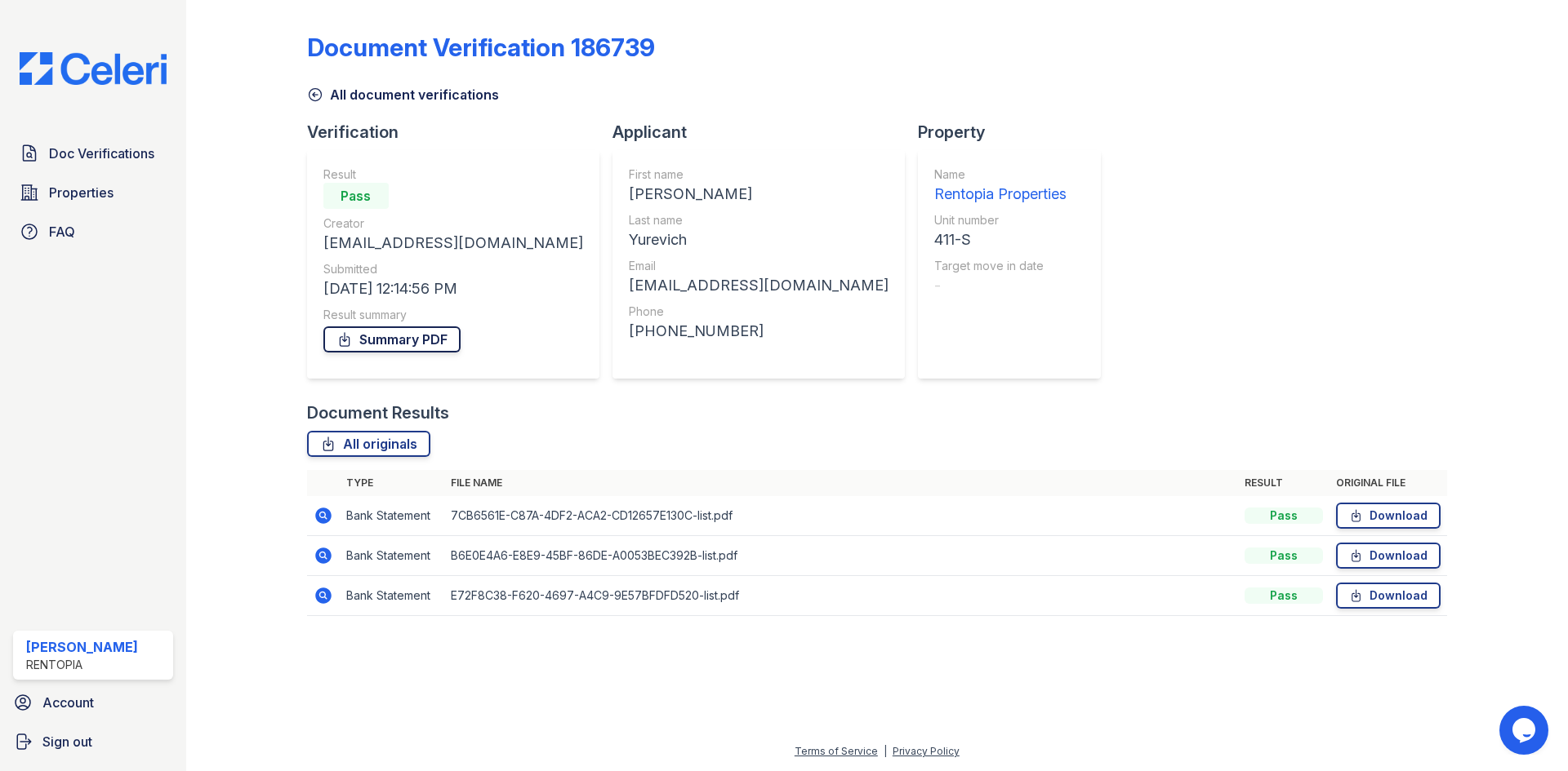
click at [381, 337] on link "Summary PDF" at bounding box center [392, 340] width 137 height 26
click at [383, 347] on link "Summary PDF" at bounding box center [392, 340] width 137 height 26
